Goal: Transaction & Acquisition: Obtain resource

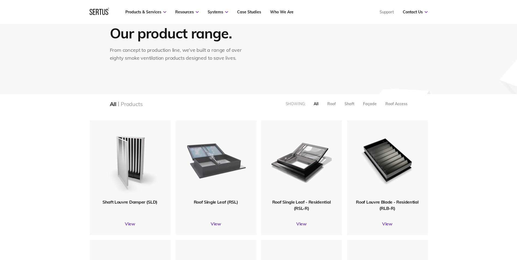
scroll to position [55, 0]
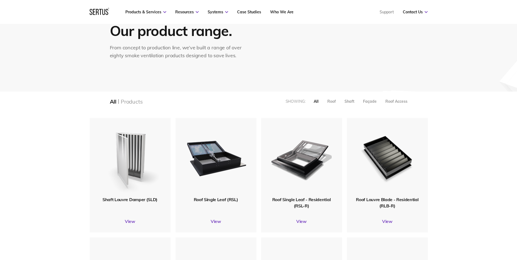
click at [131, 176] on img at bounding box center [130, 157] width 64 height 78
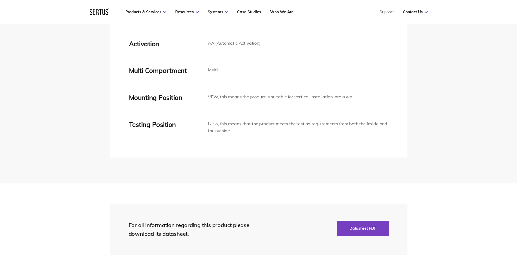
scroll to position [1200, 0]
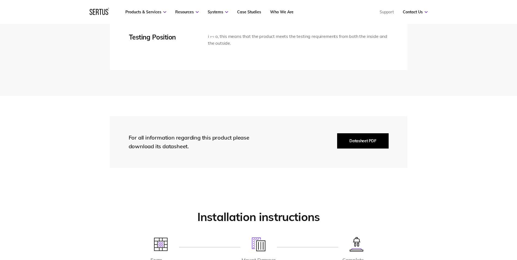
click at [362, 141] on button "Datasheet PDF" at bounding box center [362, 140] width 51 height 15
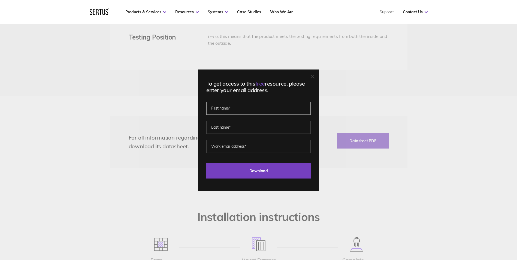
click at [257, 107] on input "text" at bounding box center [258, 108] width 104 height 13
type input "[PERSON_NAME]"
type input "Stoica"
type input "[EMAIL_ADDRESS][PERSON_NAME][DOMAIN_NAME]"
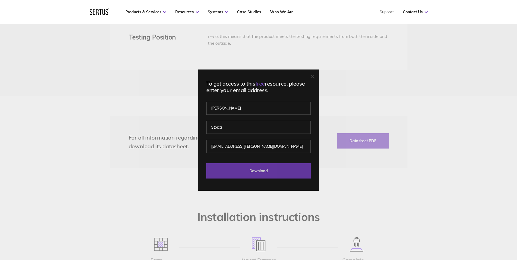
click at [242, 172] on input "Download" at bounding box center [258, 170] width 104 height 15
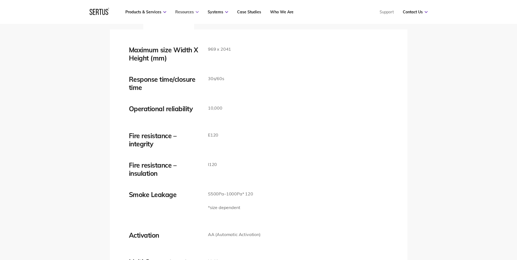
scroll to position [845, 0]
